Goal: Transaction & Acquisition: Purchase product/service

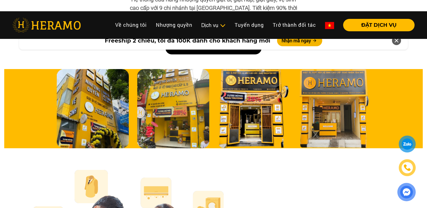
scroll to position [1918, 0]
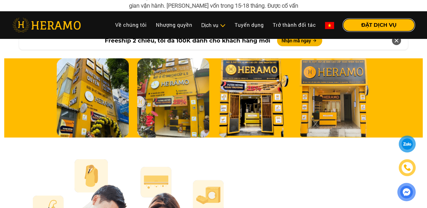
click at [391, 31] on button "ĐẶT DỊCH VỤ" at bounding box center [378, 25] width 71 height 12
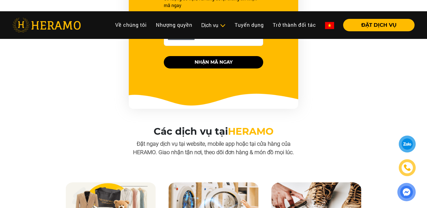
scroll to position [384, 0]
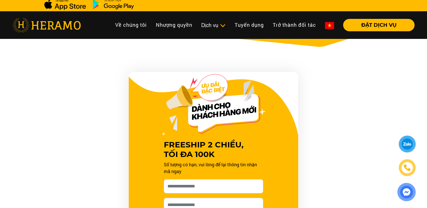
scroll to position [235, 0]
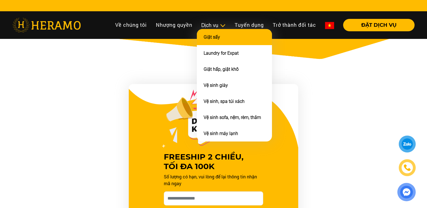
click at [209, 36] on link "Giặt sấy" at bounding box center [212, 36] width 16 height 5
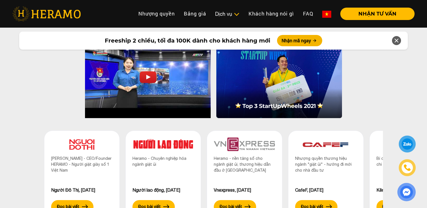
scroll to position [1531, 0]
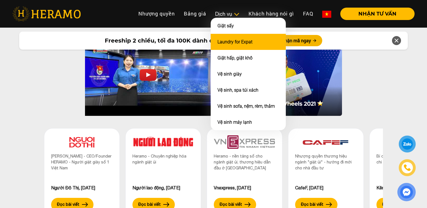
click at [218, 44] on li "Laundry for Expat" at bounding box center [248, 42] width 75 height 16
